Goal: Task Accomplishment & Management: Complete application form

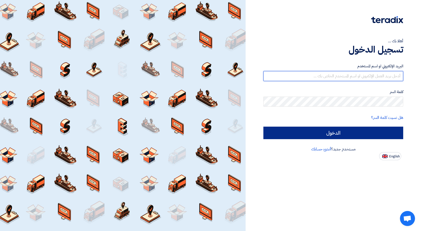
type input "[EMAIL_ADDRESS][DOMAIN_NAME]"
click at [356, 134] on input "الدخول" at bounding box center [333, 133] width 140 height 13
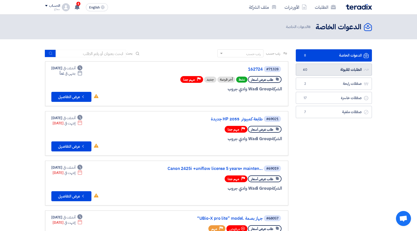
click at [320, 70] on link "الطلبات المقبولة الطلبات المقبولة 40" at bounding box center [334, 70] width 76 height 12
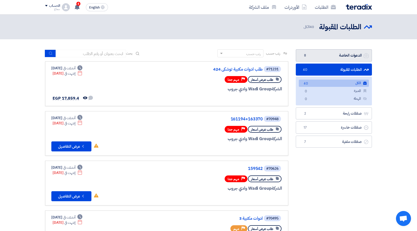
click at [344, 56] on link "الدعوات الخاصة الدعوات الخاصة 8" at bounding box center [334, 55] width 76 height 12
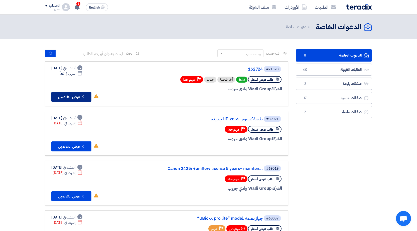
click at [69, 101] on button "Check details عرض التفاصيل" at bounding box center [71, 97] width 40 height 10
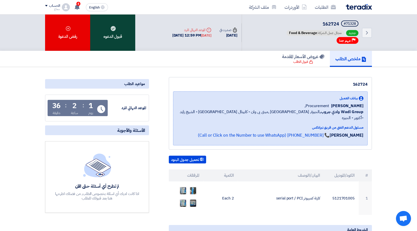
click at [109, 32] on div "قبول الدعوه" at bounding box center [112, 33] width 45 height 36
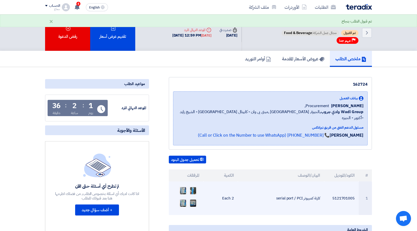
click at [303, 193] on td "كارتة كمبيوتر serial port / PCI" at bounding box center [281, 199] width 86 height 34
drag, startPoint x: 224, startPoint y: 192, endPoint x: 322, endPoint y: 195, distance: 98.8
click at [322, 195] on tr "1 5121701005 كارتة كمبيوتر serial port / PCI 2 Each" at bounding box center [270, 199] width 203 height 34
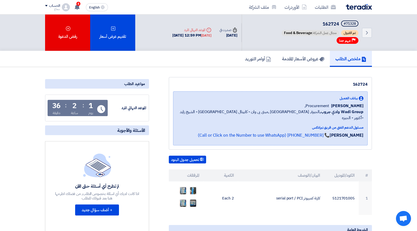
drag, startPoint x: 313, startPoint y: 193, endPoint x: 274, endPoint y: 152, distance: 56.4
click at [274, 156] on div "تحميل جدول البنود" at bounding box center [270, 160] width 203 height 8
click at [184, 157] on button "تحميل جدول البنود" at bounding box center [187, 160] width 37 height 8
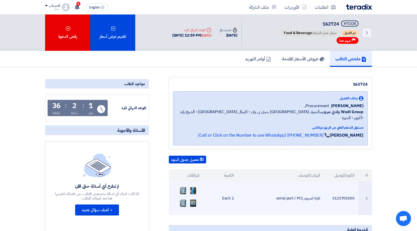
drag, startPoint x: 320, startPoint y: 192, endPoint x: 221, endPoint y: 191, distance: 99.3
click at [221, 191] on tr "1 5121701005 كارتة كمبيوتر serial port / PCI 2 Each" at bounding box center [270, 199] width 203 height 34
copy tr "كارتة كمبيوتر serial port / PCI 2 Each"
click at [286, 192] on td "كارتة كمبيوتر serial port / PCI" at bounding box center [281, 199] width 86 height 34
click at [345, 192] on td "5121701005" at bounding box center [341, 199] width 35 height 34
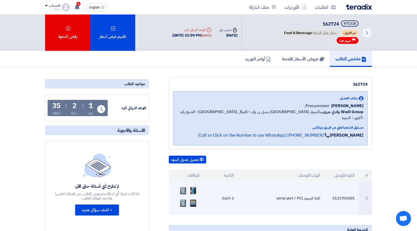
click at [345, 192] on td "5121701005" at bounding box center [341, 199] width 35 height 34
copy td "5121701005"
